Goal: Check status

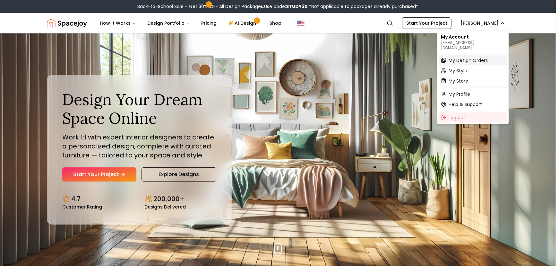
click at [465, 57] on span "My Design Orders" at bounding box center [468, 60] width 39 height 6
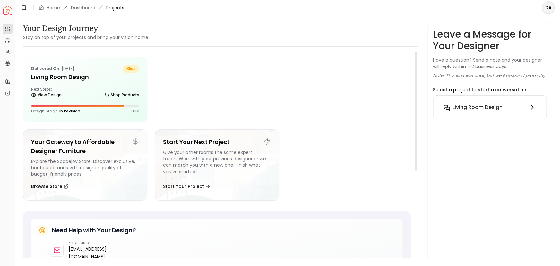
click at [488, 111] on h6 "Living Room design" at bounding box center [478, 107] width 50 height 8
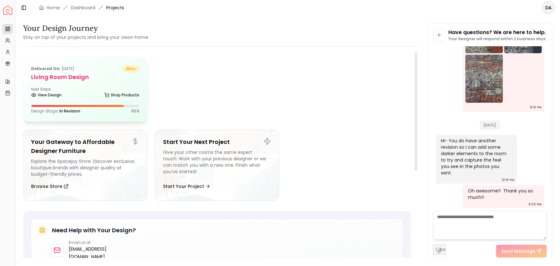
click at [83, 92] on div "Next Steps: View Design Shop Products" at bounding box center [85, 93] width 108 height 13
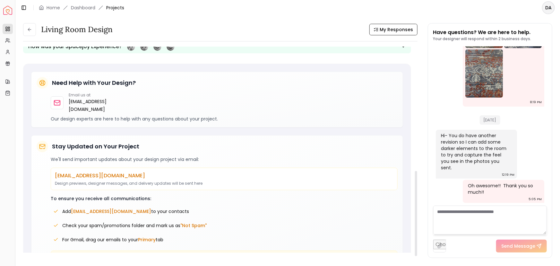
scroll to position [305, 0]
